Goal: Navigation & Orientation: Find specific page/section

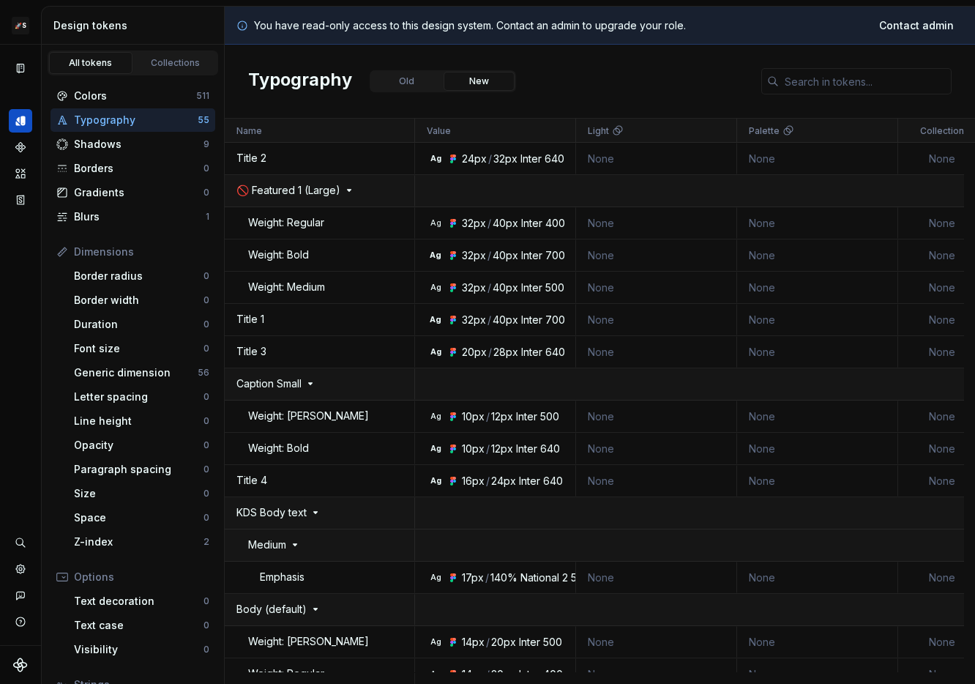
scroll to position [150, 0]
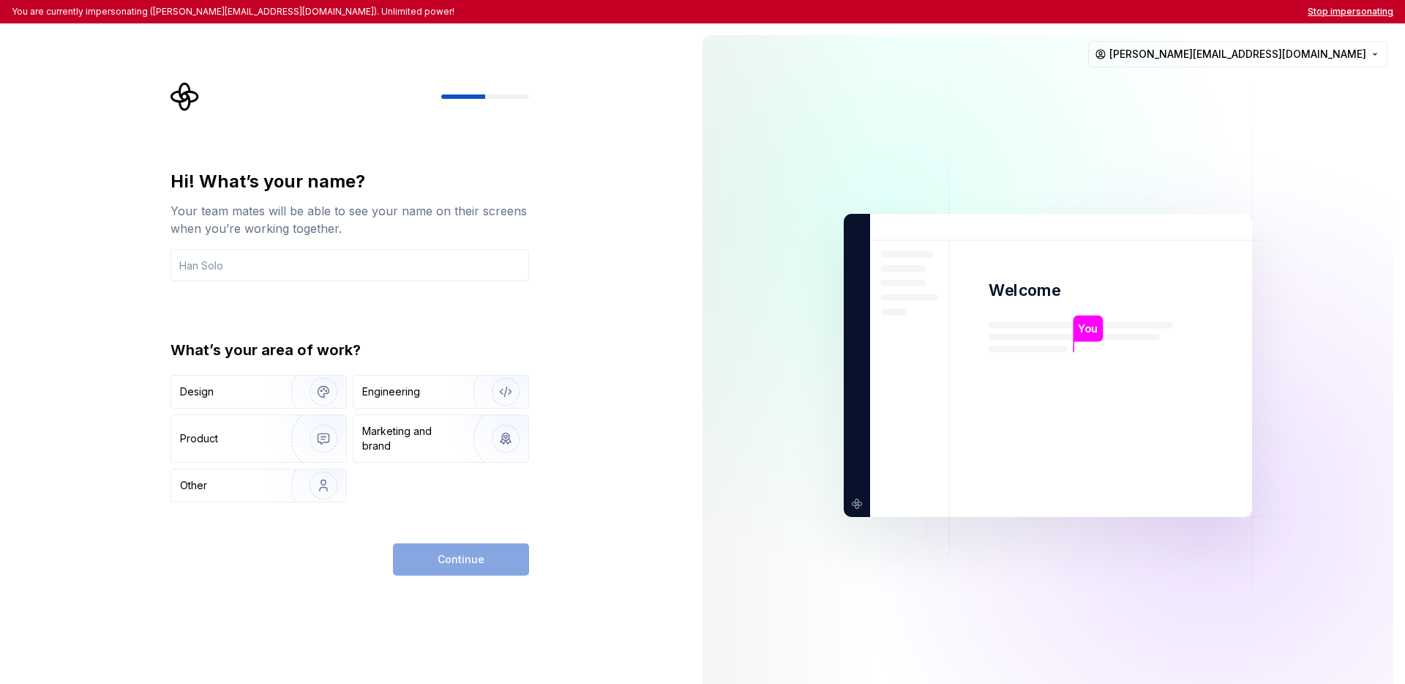
click at [974, 9] on button "Stop impersonating" at bounding box center [1351, 12] width 86 height 12
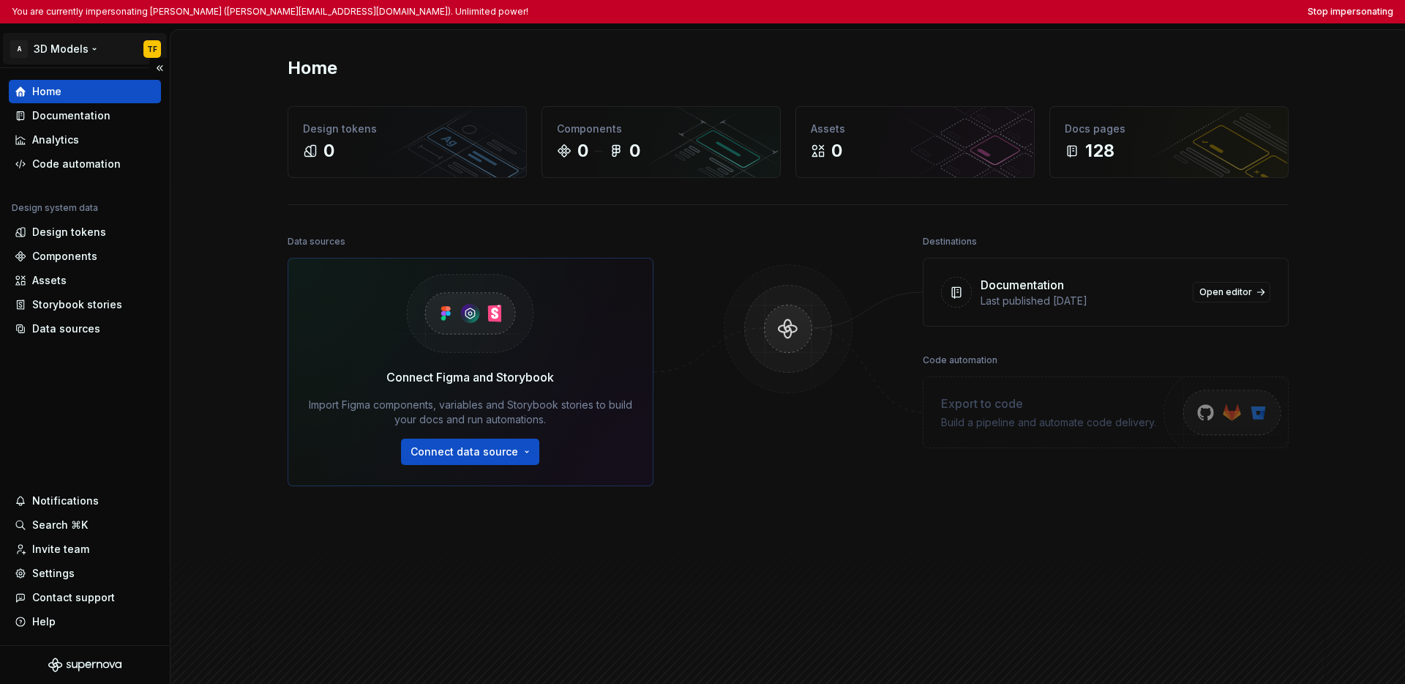
click at [73, 58] on html "You are currently impersonating Thiago Facchini (thiago.facchini@hexagon.com). …" at bounding box center [702, 342] width 1405 height 684
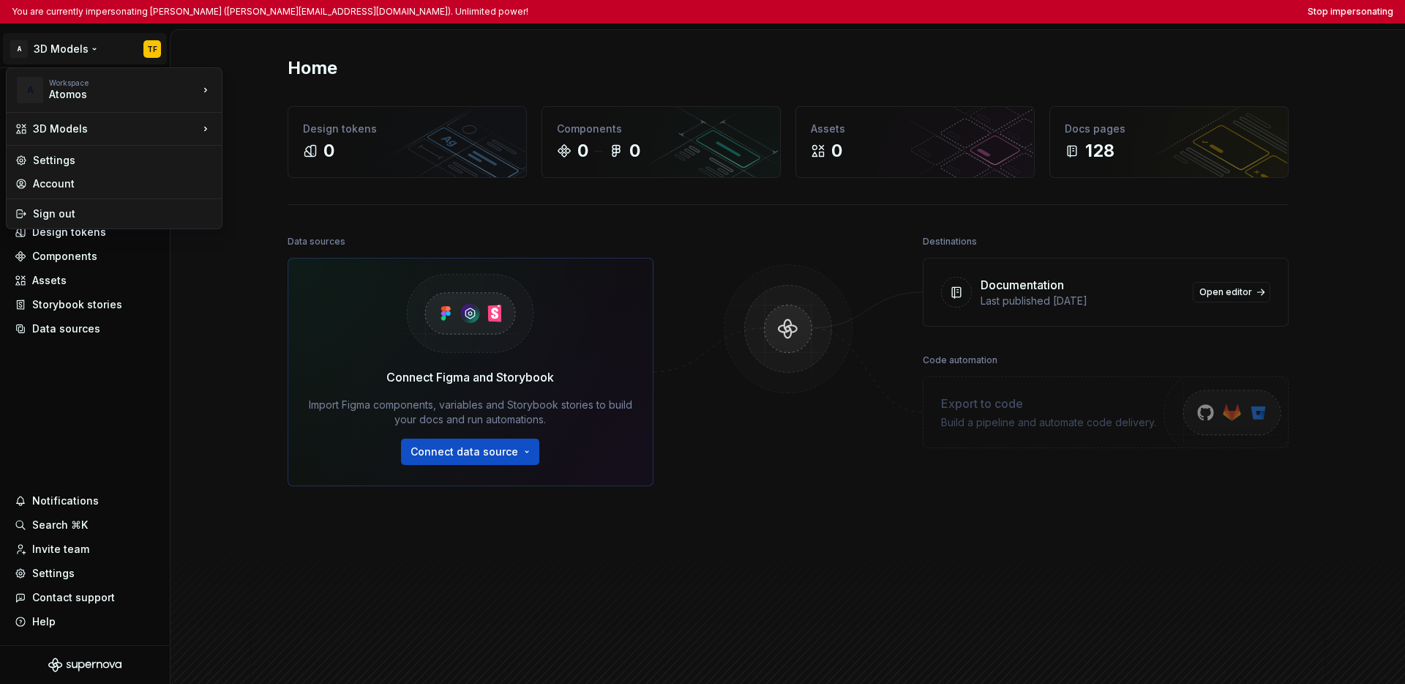
click at [64, 363] on html "You are currently impersonating Thiago Facchini (thiago.facchini@hexagon.com). …" at bounding box center [702, 342] width 1405 height 684
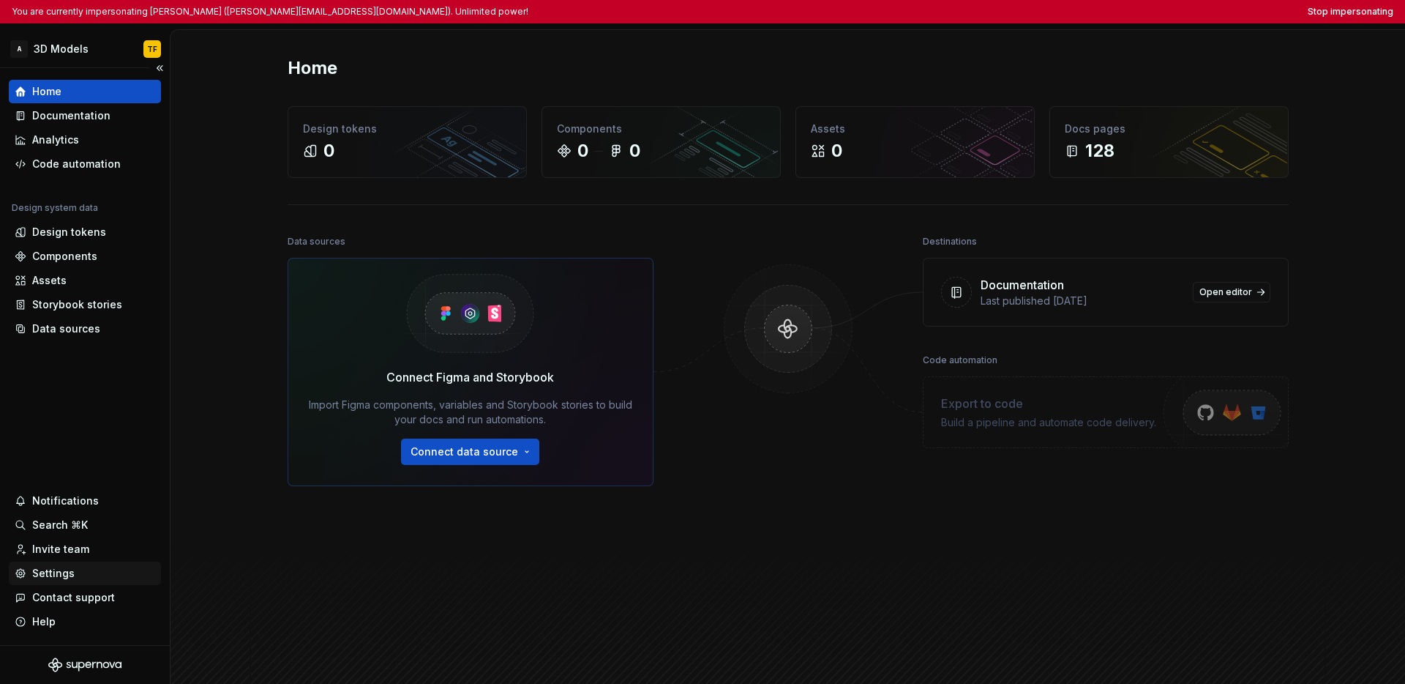
click at [71, 574] on div "Settings" at bounding box center [53, 573] width 42 height 15
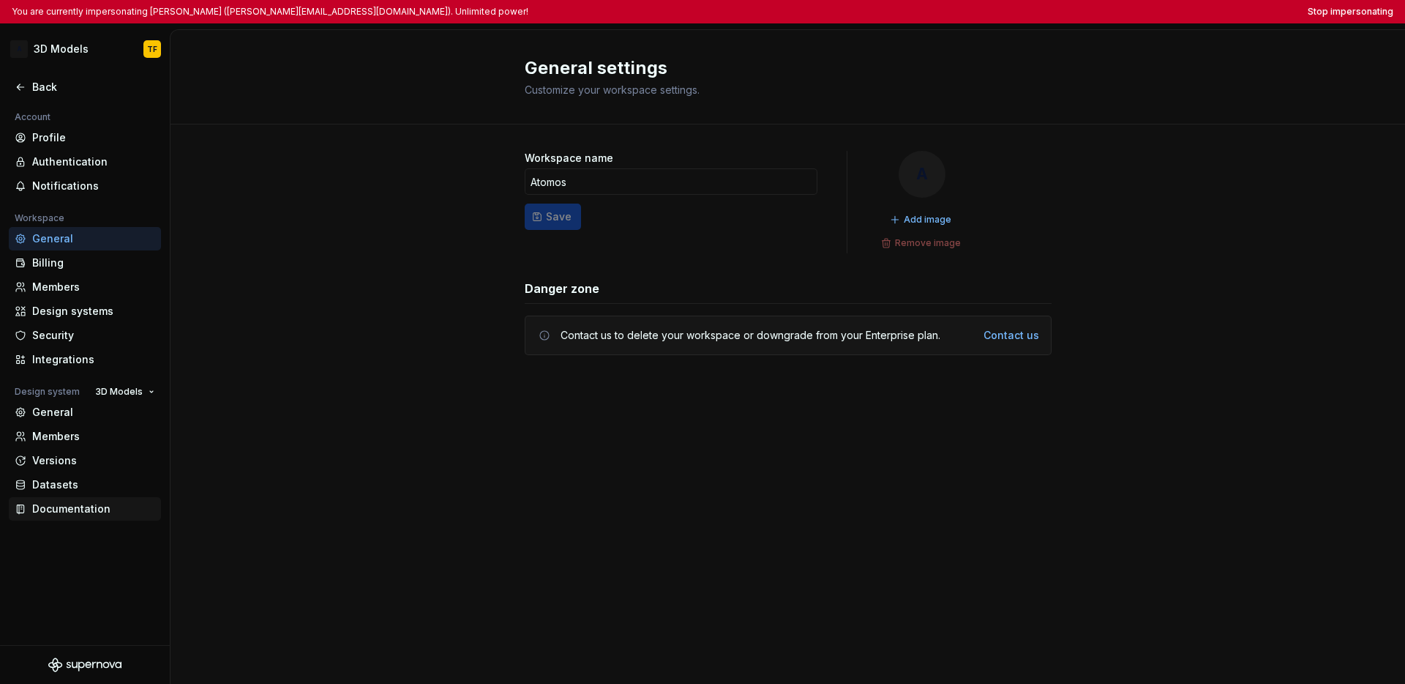
click at [53, 507] on div "Documentation" at bounding box center [93, 508] width 123 height 15
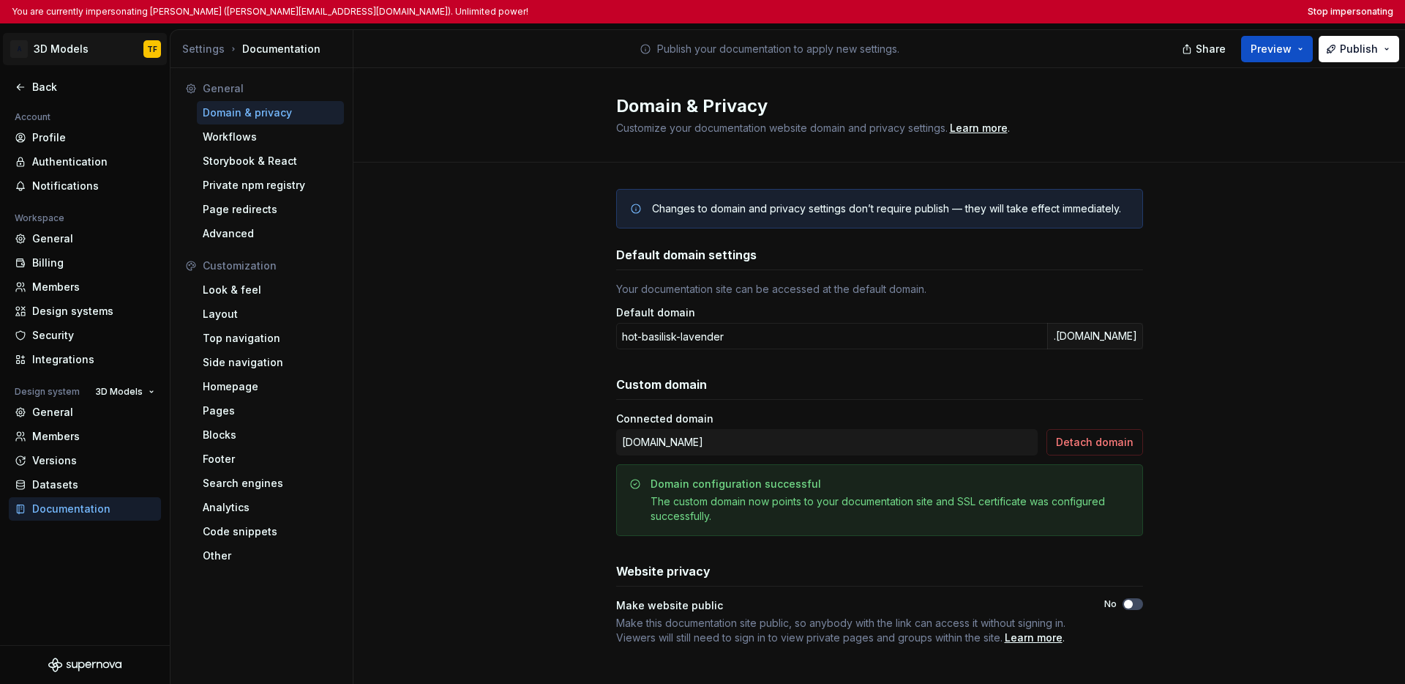
click at [72, 52] on html "You are currently impersonating Thiago Facchini (thiago.facchini@hexagon.com). …" at bounding box center [702, 342] width 1405 height 684
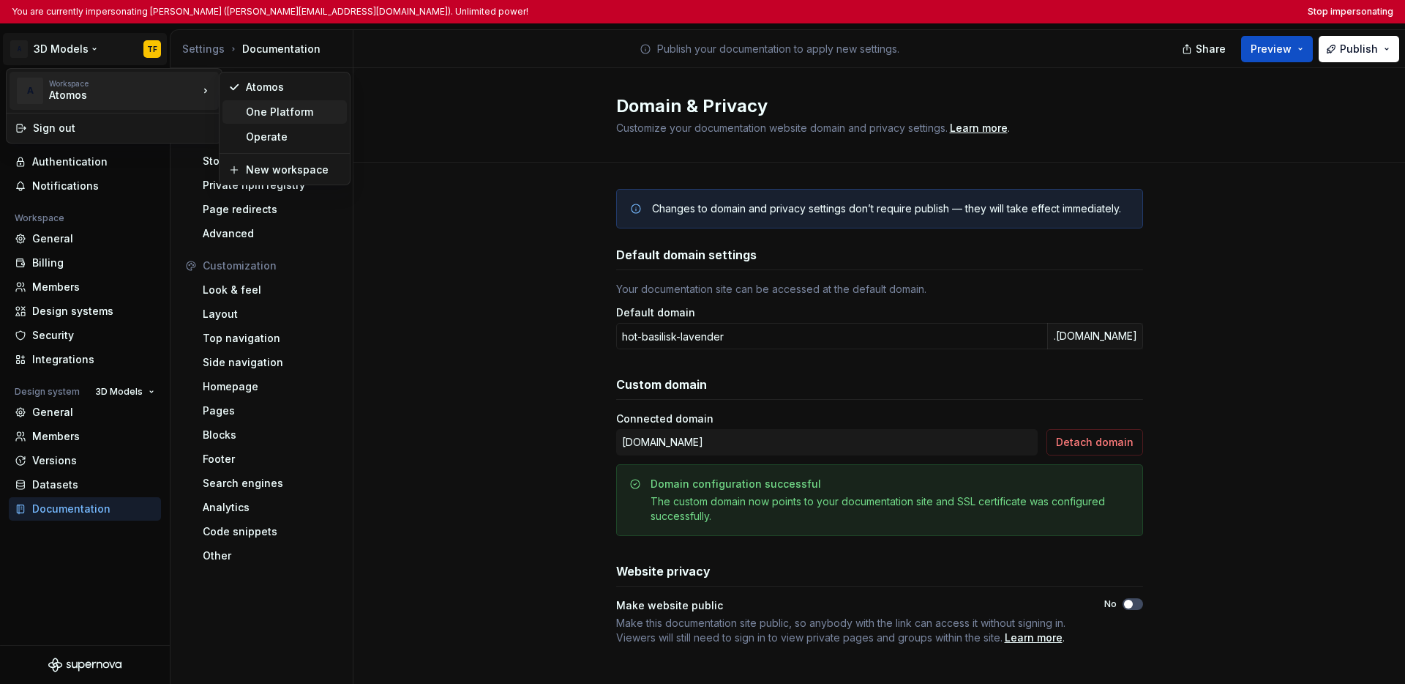
click at [269, 108] on div "One Platform" at bounding box center [293, 112] width 95 height 15
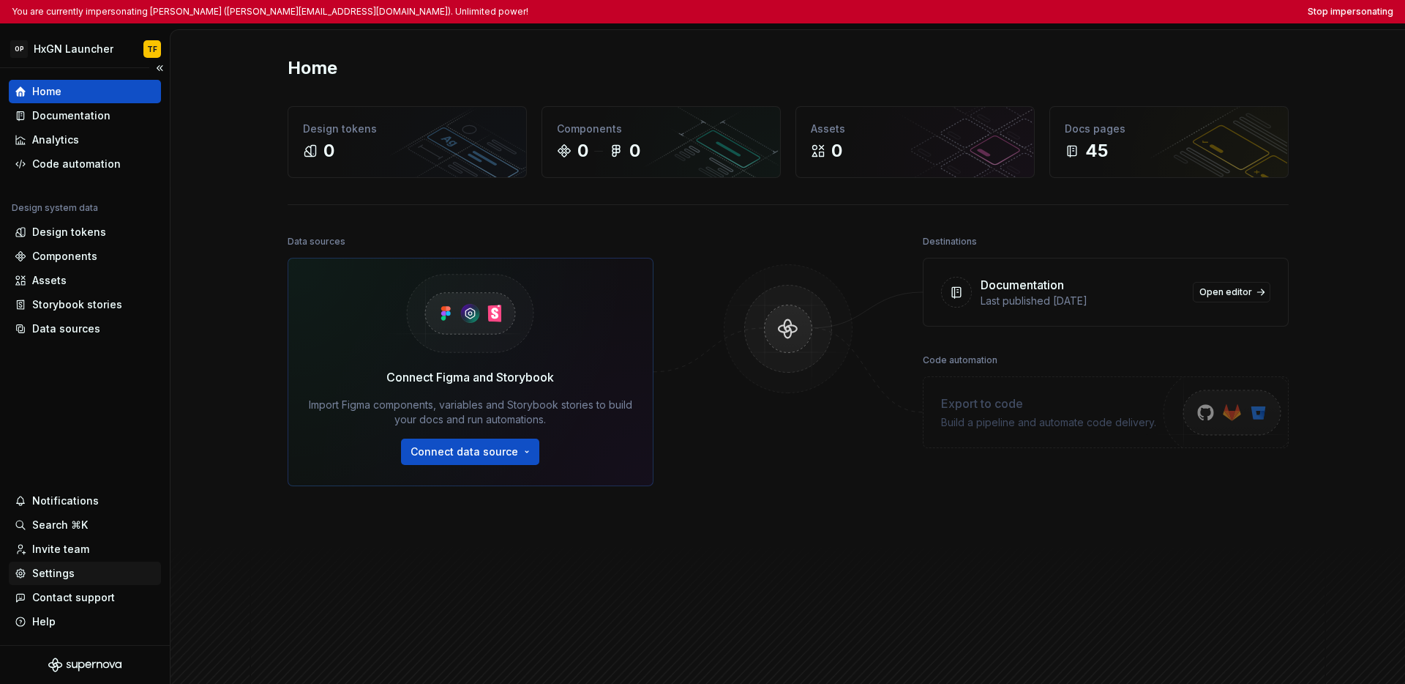
click at [59, 575] on div "Settings" at bounding box center [53, 573] width 42 height 15
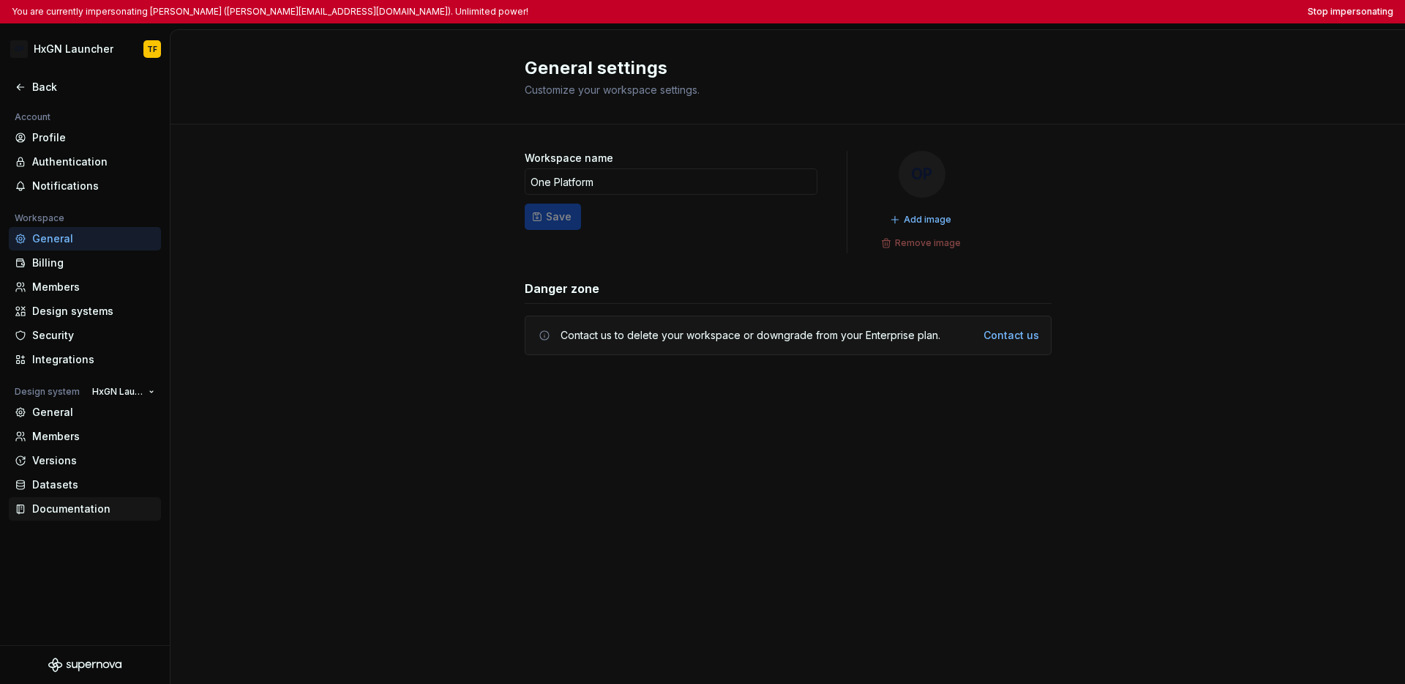
click at [85, 512] on div "Documentation" at bounding box center [93, 508] width 123 height 15
click at [69, 509] on div "Documentation" at bounding box center [93, 508] width 123 height 15
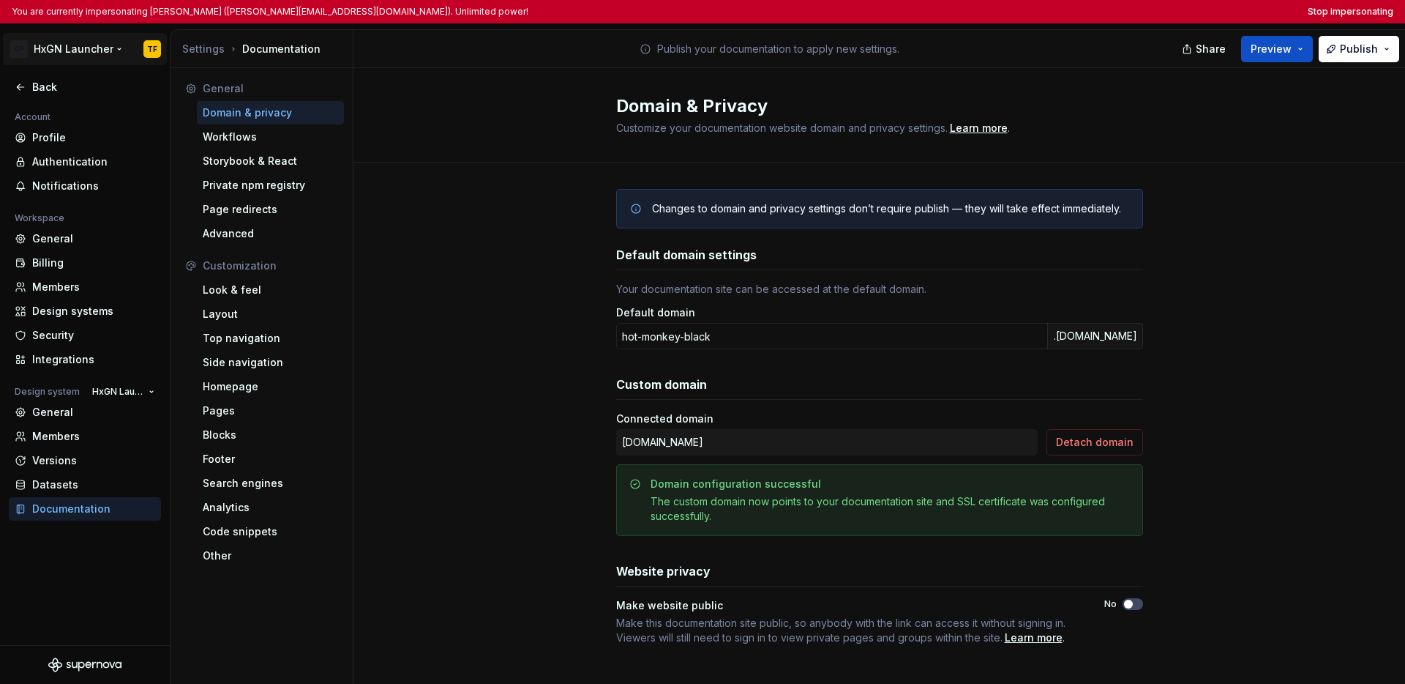
click at [80, 51] on html "You are currently impersonating Thiago Facchini (thiago.facchini@hexagon.com). …" at bounding box center [702, 342] width 1405 height 684
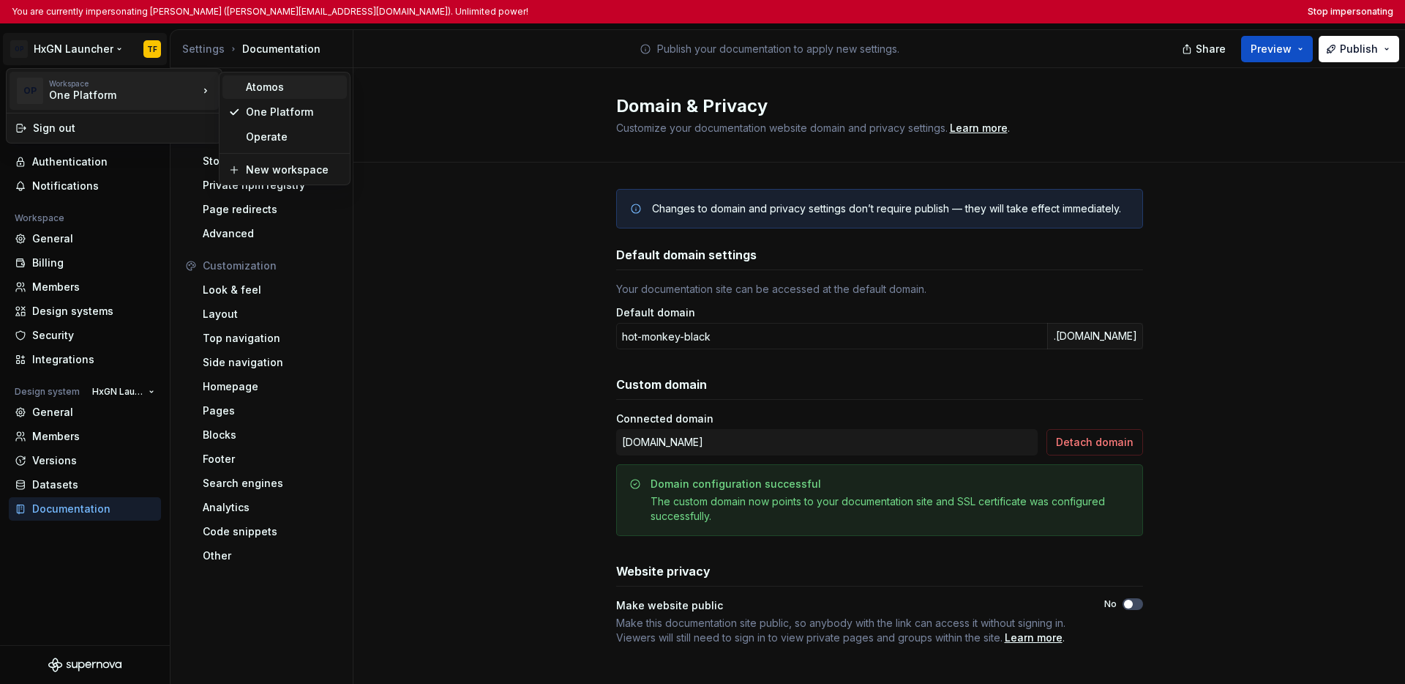
click at [280, 88] on div "Atomos" at bounding box center [293, 87] width 95 height 15
